Goal: Transaction & Acquisition: Purchase product/service

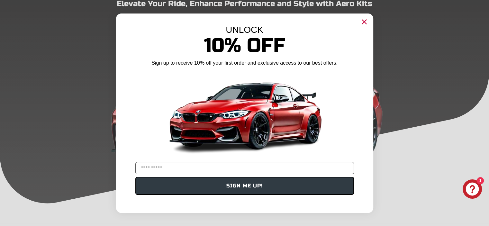
scroll to position [161, 0]
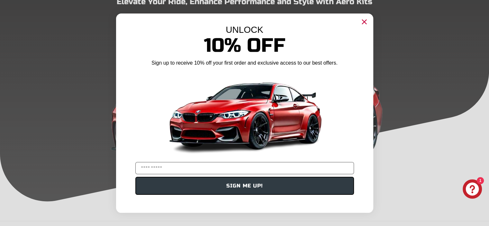
click at [363, 21] on icon "Close dialog" at bounding box center [364, 22] width 4 height 4
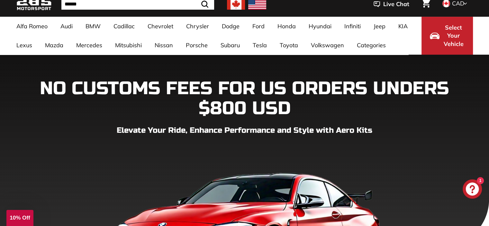
scroll to position [0, 0]
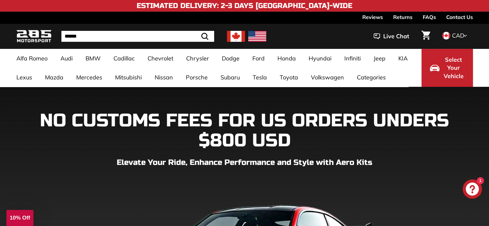
click at [234, 34] on img at bounding box center [236, 36] width 18 height 11
click at [235, 40] on img at bounding box center [236, 36] width 18 height 11
click at [237, 36] on img at bounding box center [236, 36] width 18 height 11
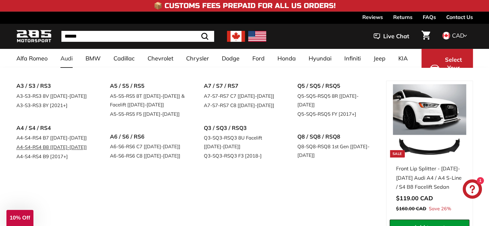
click at [41, 147] on link "A4-S4-RS4 B8 [[DATE]-[DATE]]" at bounding box center [54, 146] width 76 height 9
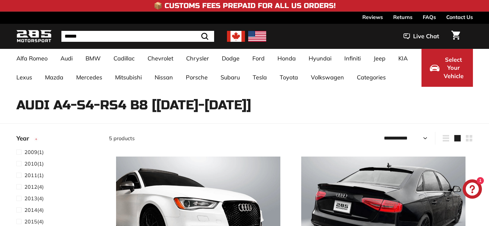
select select "**********"
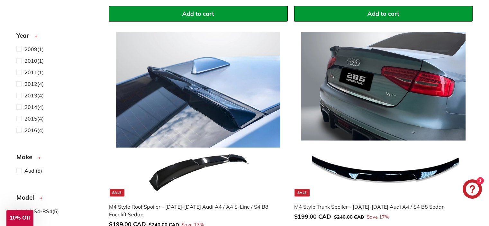
scroll to position [354, 0]
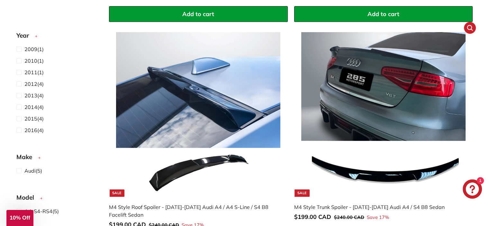
click at [390, 95] on img at bounding box center [383, 114] width 164 height 164
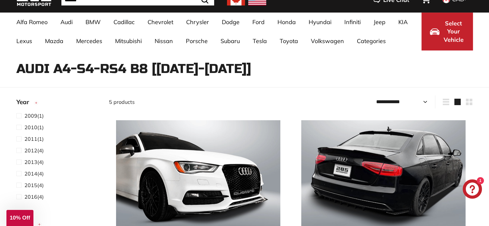
scroll to position [0, 0]
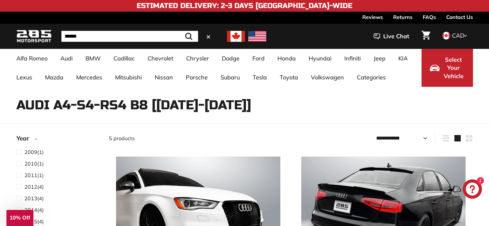
click at [95, 34] on input "Search" at bounding box center [129, 36] width 137 height 11
